Goal: Task Accomplishment & Management: Manage account settings

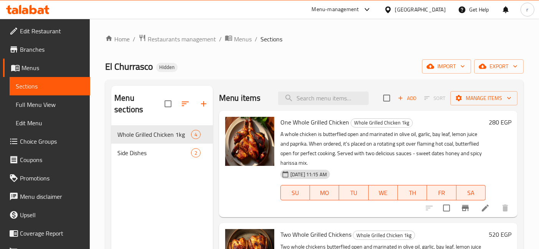
scroll to position [213, 0]
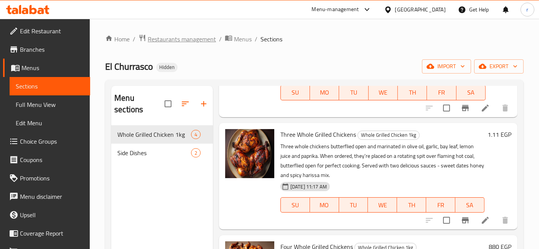
click at [184, 38] on span "Restaurants management" at bounding box center [182, 39] width 68 height 9
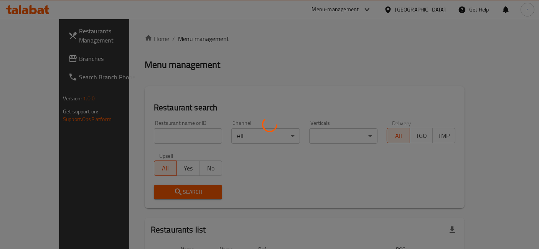
click at [36, 59] on div at bounding box center [269, 124] width 539 height 249
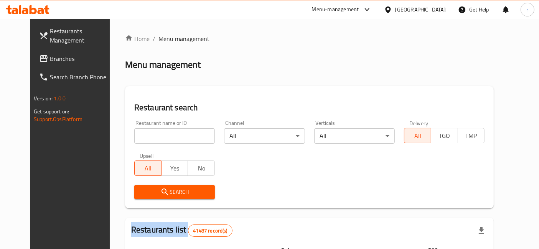
click at [36, 59] on div at bounding box center [269, 124] width 539 height 249
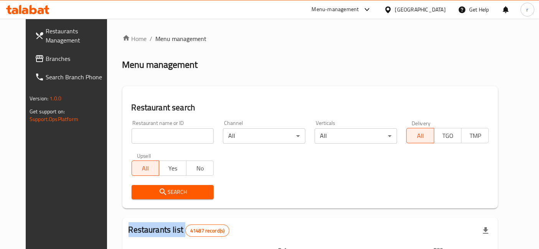
click at [46, 59] on span "Branches" at bounding box center [78, 58] width 64 height 9
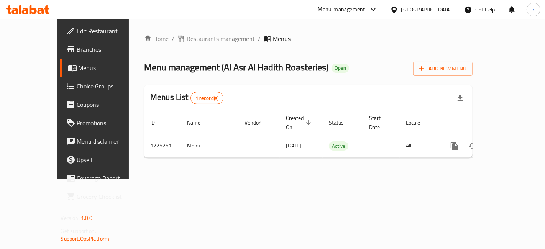
click at [60, 79] on link "Choice Groups" at bounding box center [104, 86] width 88 height 18
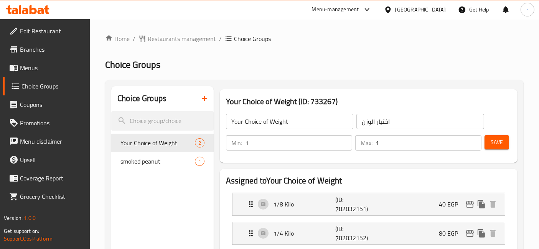
drag, startPoint x: 45, startPoint y: 64, endPoint x: 38, endPoint y: 79, distance: 16.3
click at [45, 64] on span "Menus" at bounding box center [52, 67] width 64 height 9
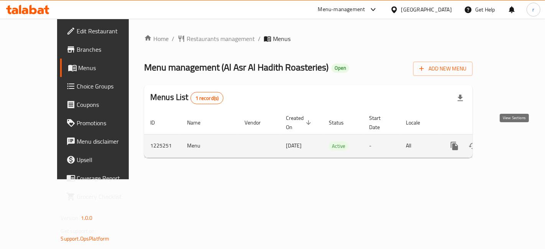
click at [513, 141] on icon "enhanced table" at bounding box center [509, 145] width 9 height 9
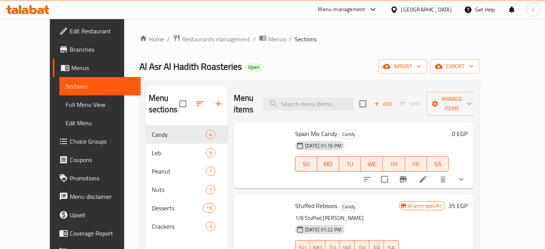
click at [260, 53] on div "Home / Restaurants management / Menus / Sections Al Asr Al Hadith Roasteries Op…" at bounding box center [310, 187] width 340 height 307
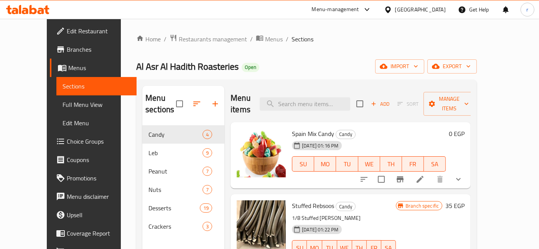
click at [260, 53] on div "Home / Restaurants management / Menus / Sections Al Asr Al Hadith Roasteries Op…" at bounding box center [306, 187] width 340 height 307
click at [315, 97] on input "search" at bounding box center [305, 103] width 90 height 13
paste input "Smoked Peanut"
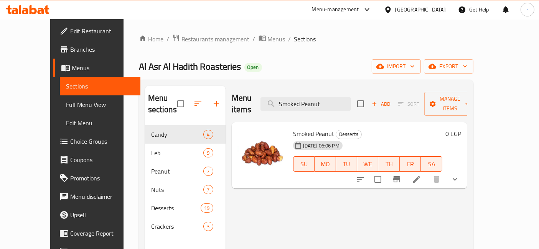
type input "Smoked Peanut"
click at [421, 175] on icon at bounding box center [416, 179] width 9 height 9
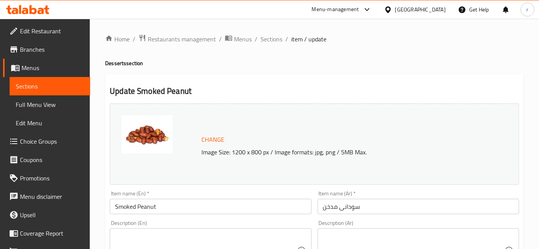
click at [59, 146] on link "Choice Groups" at bounding box center [46, 141] width 87 height 18
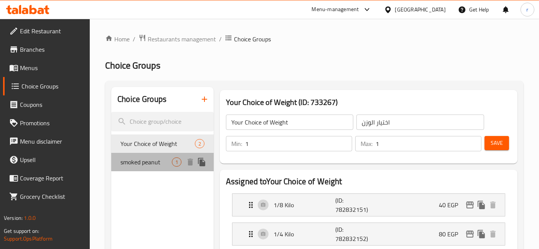
click at [145, 165] on span "smoked peanut" at bounding box center [145, 162] width 51 height 9
type input "smoked peanut"
type input "سودانى مدخن"
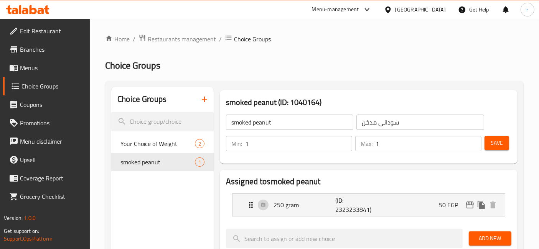
click at [171, 35] on span "Restaurants management" at bounding box center [182, 39] width 68 height 9
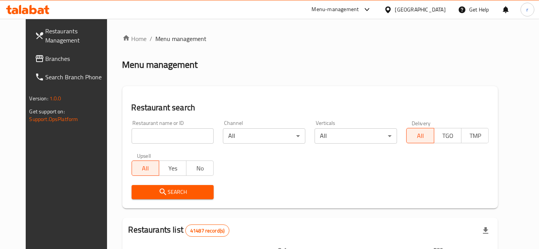
click at [47, 49] on link "Restaurants Management" at bounding box center [72, 36] width 87 height 28
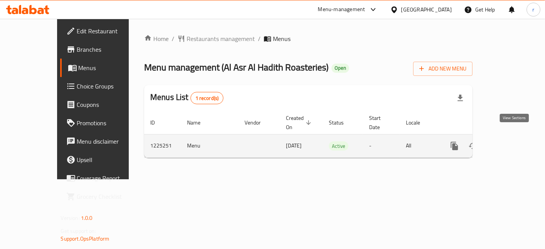
click at [515, 141] on icon "enhanced table" at bounding box center [509, 145] width 9 height 9
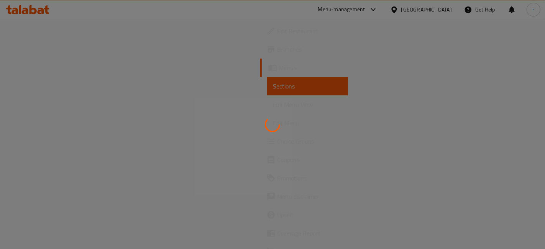
click at [346, 44] on div at bounding box center [272, 124] width 545 height 249
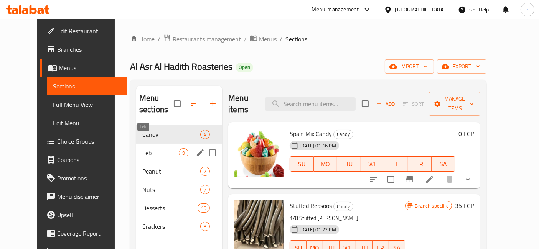
click at [142, 148] on span "Leb" at bounding box center [160, 152] width 36 height 9
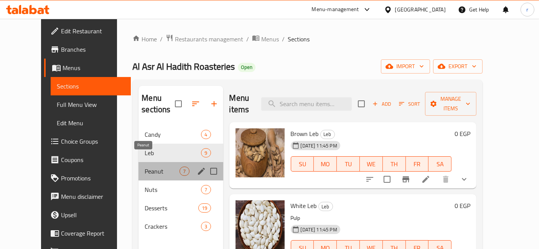
click at [145, 167] on span "Peanut" at bounding box center [162, 171] width 35 height 9
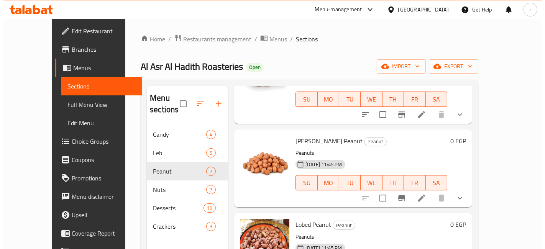
scroll to position [170, 0]
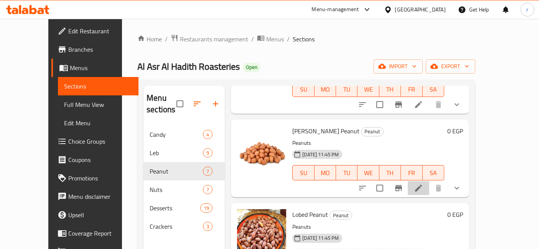
click at [429, 181] on li at bounding box center [418, 188] width 21 height 14
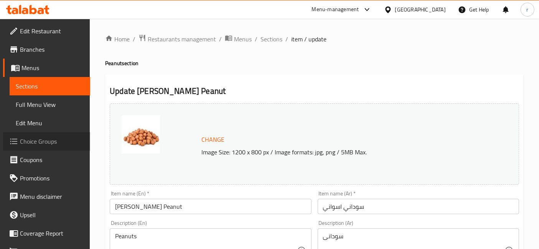
click at [46, 140] on span "Choice Groups" at bounding box center [52, 141] width 64 height 9
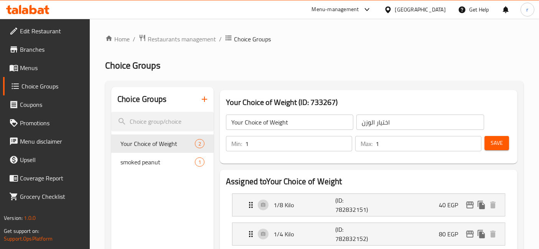
drag, startPoint x: 339, startPoint y: 63, endPoint x: 327, endPoint y: 71, distance: 14.0
click at [339, 64] on h2 "Choice Groups" at bounding box center [314, 65] width 418 height 12
